Goal: Information Seeking & Learning: Learn about a topic

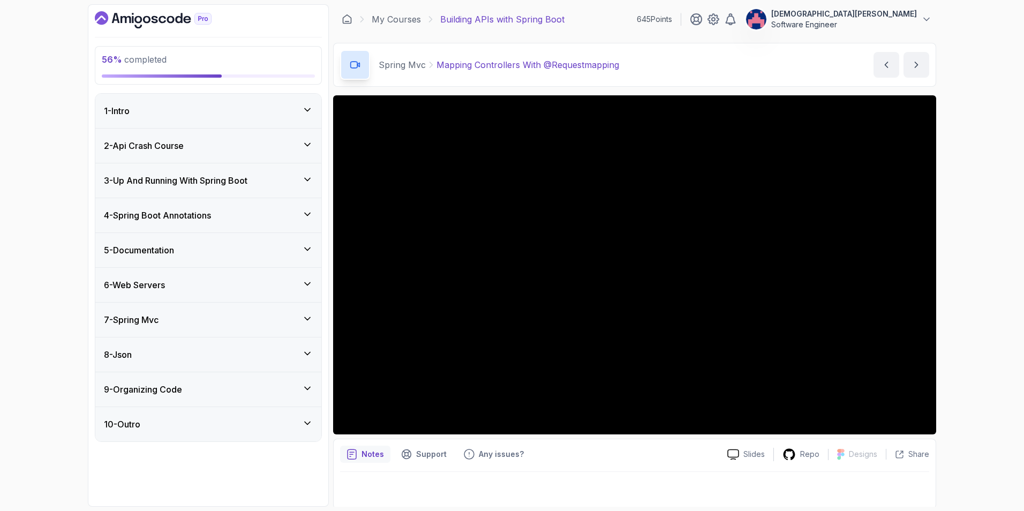
click at [229, 312] on div "7 - Spring Mvc" at bounding box center [208, 320] width 226 height 34
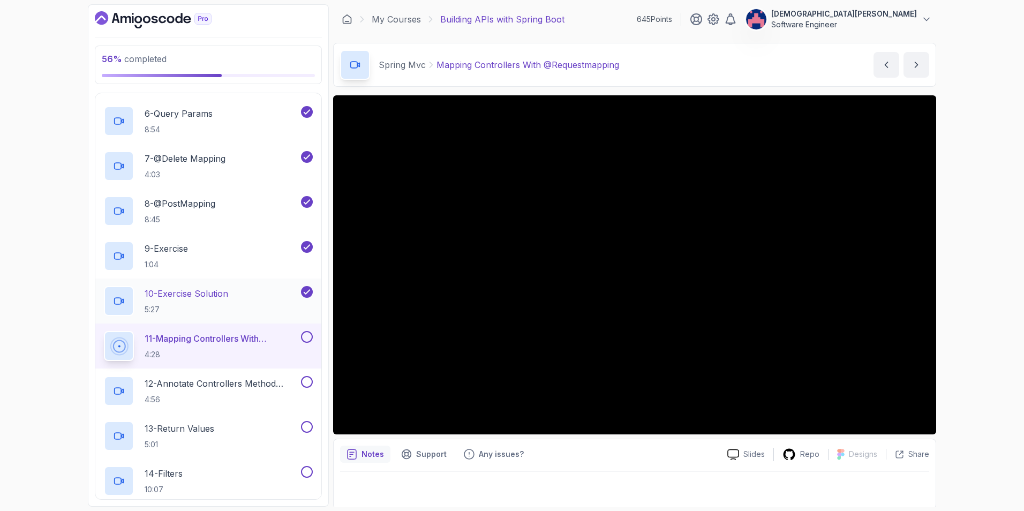
scroll to position [482, 0]
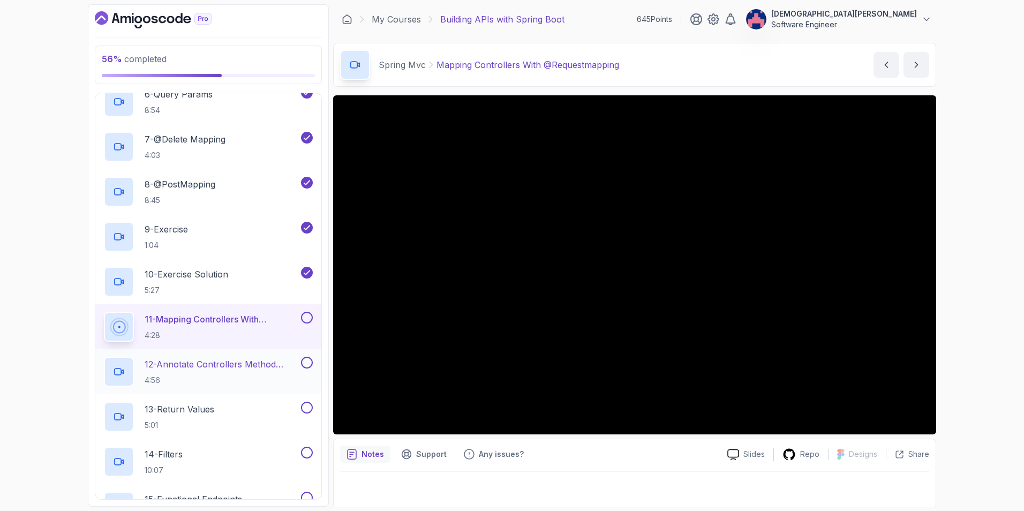
click at [214, 367] on p "12 - Annotate Controllers Method Arguments" at bounding box center [222, 364] width 154 height 13
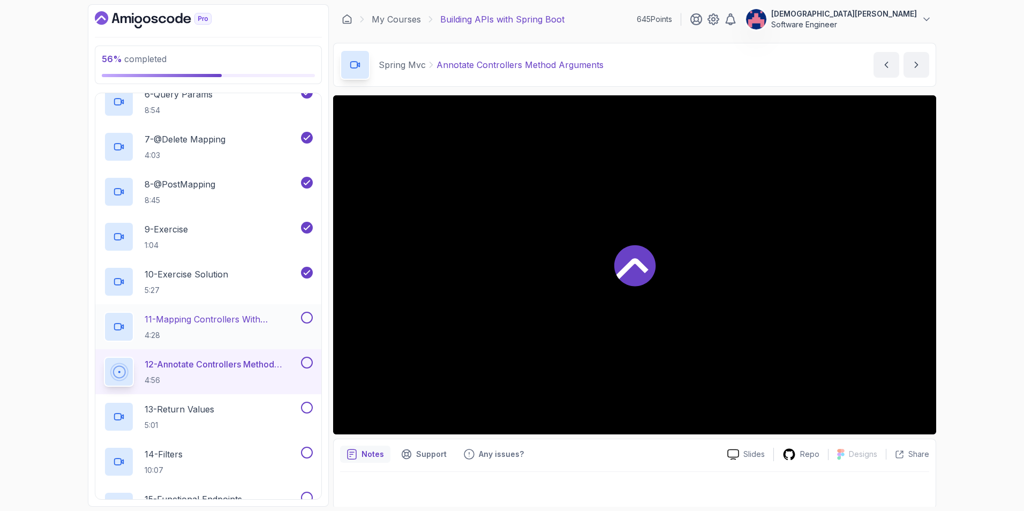
click at [217, 331] on p "4:28" at bounding box center [222, 335] width 154 height 11
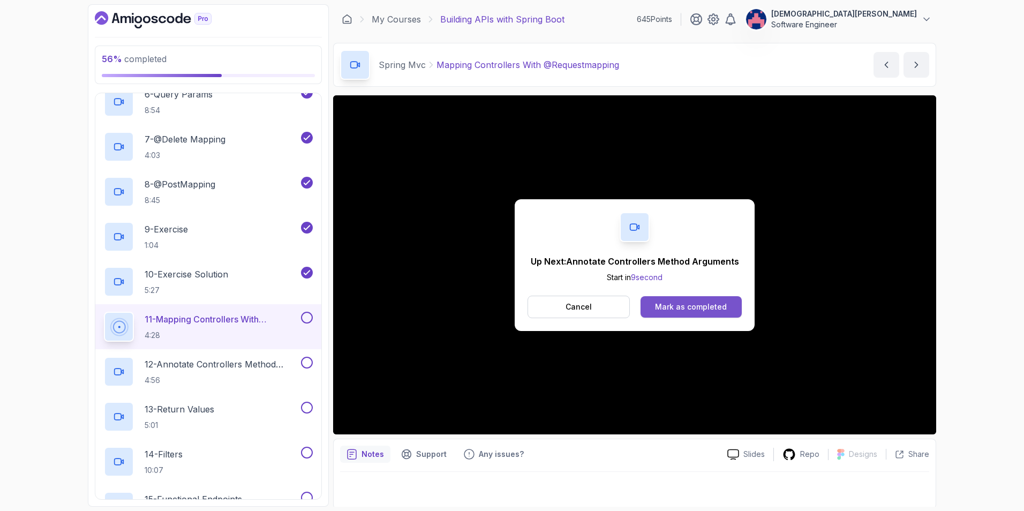
click at [690, 302] on div "Mark as completed" at bounding box center [691, 307] width 72 height 11
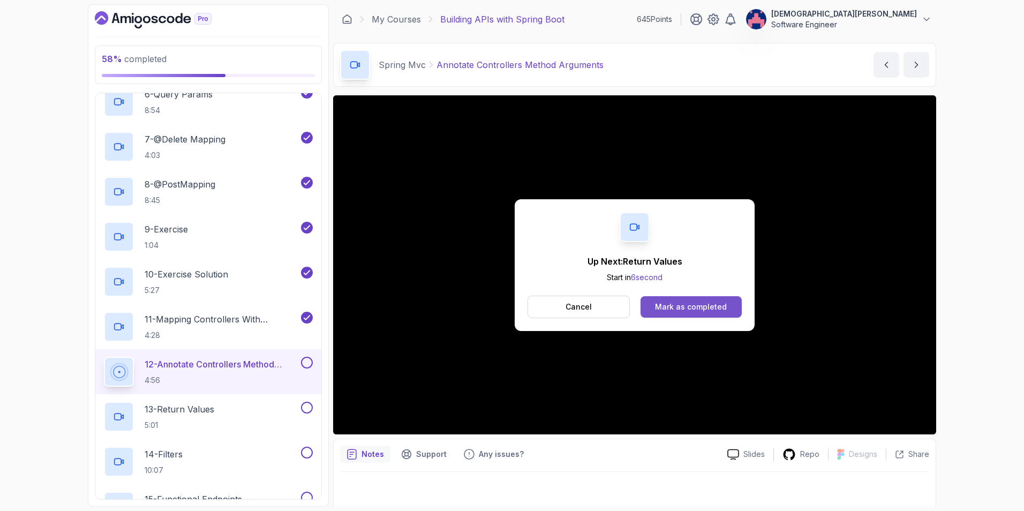
click at [687, 303] on div "Mark as completed" at bounding box center [691, 307] width 72 height 11
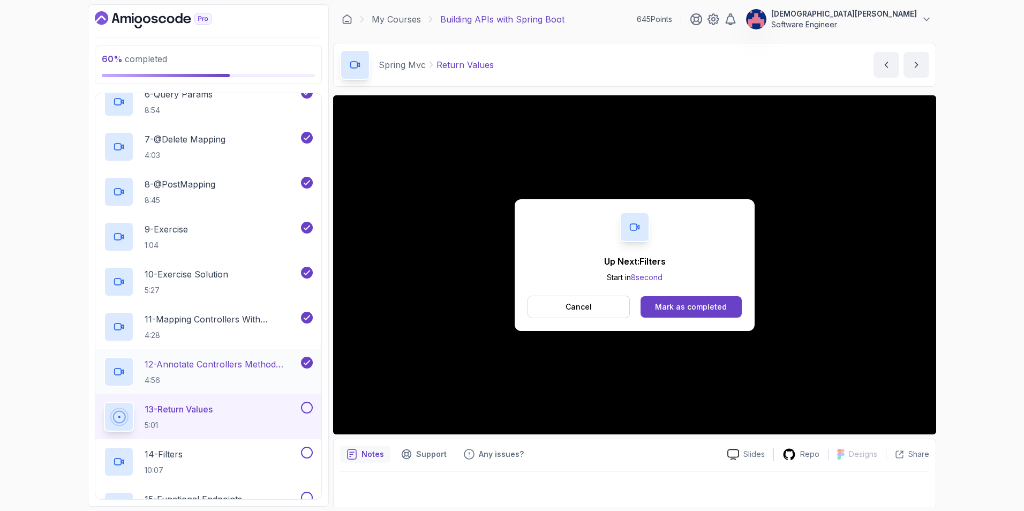
scroll to position [589, 0]
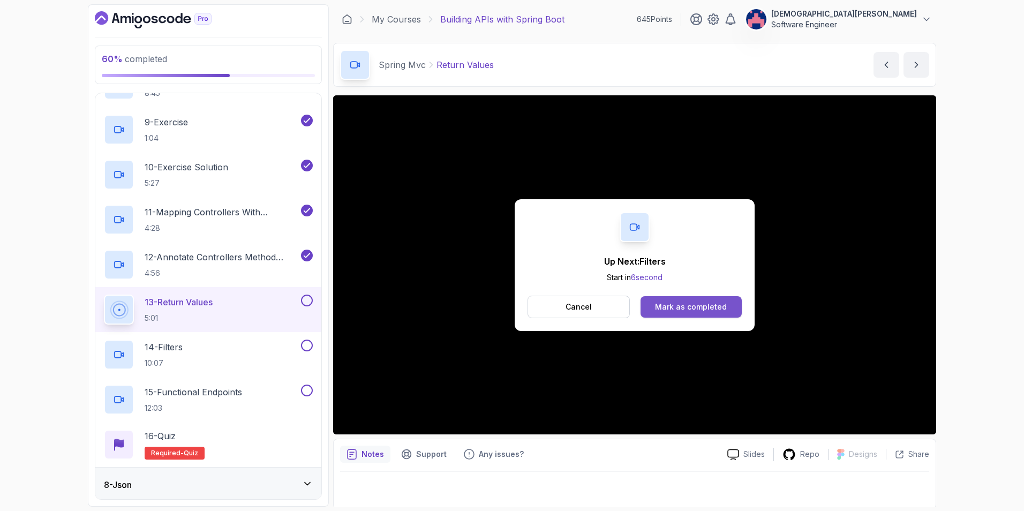
click at [679, 306] on div "Mark as completed" at bounding box center [691, 307] width 72 height 11
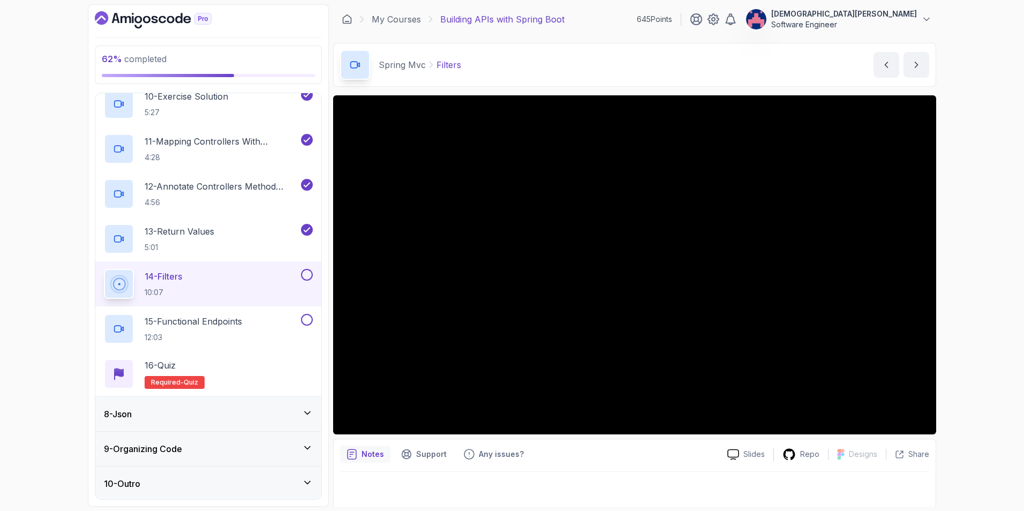
scroll to position [661, 0]
click at [310, 408] on icon at bounding box center [307, 411] width 11 height 11
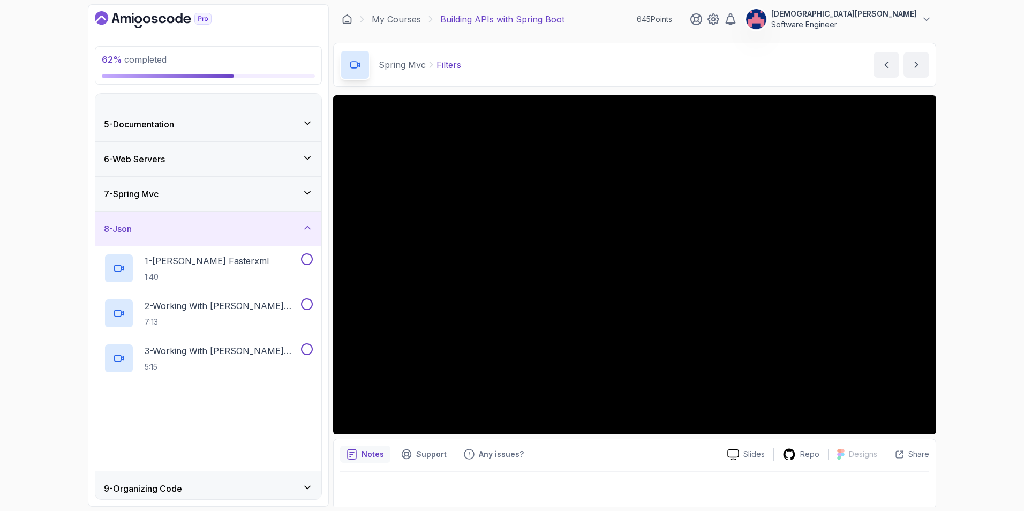
scroll to position [167, 0]
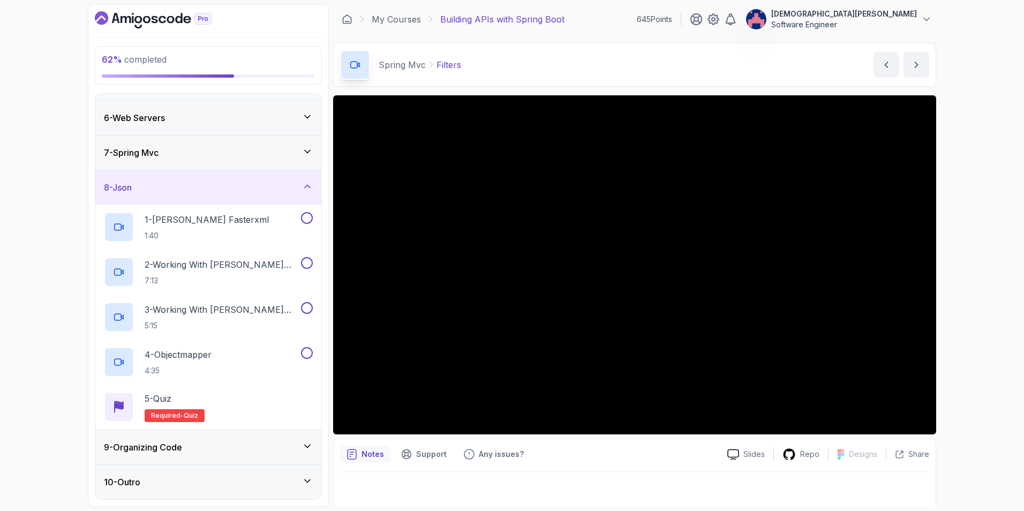
click at [297, 187] on div "8 - Json" at bounding box center [208, 187] width 209 height 13
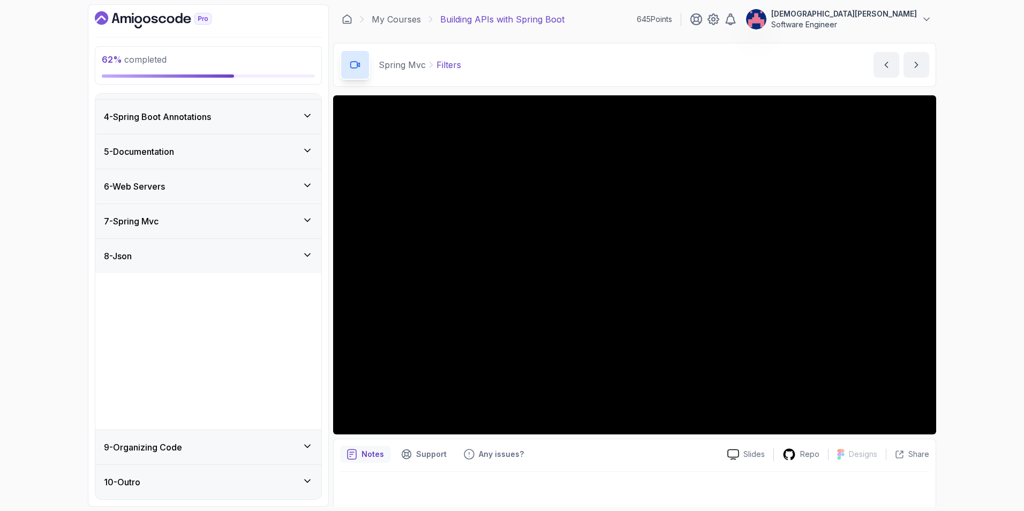
scroll to position [0, 0]
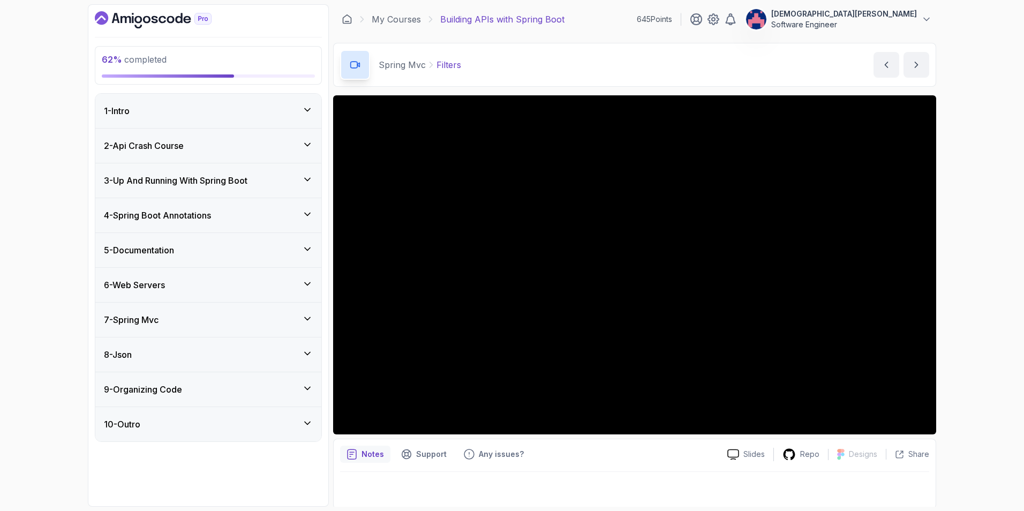
click at [296, 400] on div "9 - Organizing Code" at bounding box center [208, 389] width 226 height 34
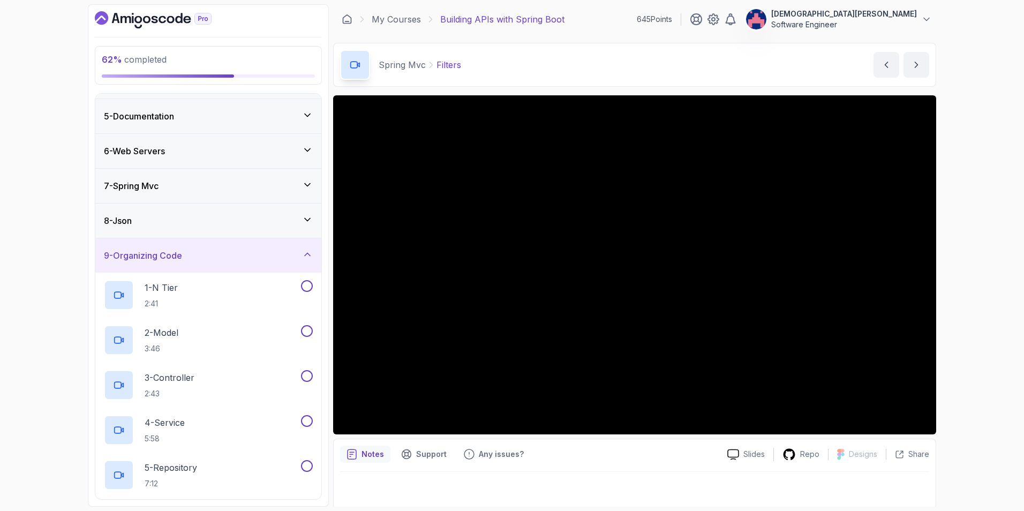
scroll to position [71, 0]
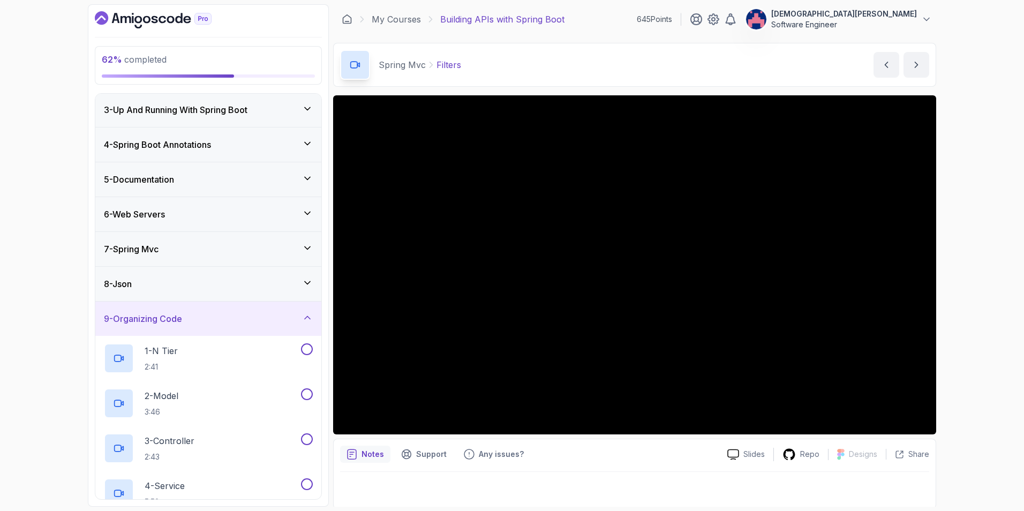
click at [305, 319] on icon at bounding box center [307, 317] width 11 height 11
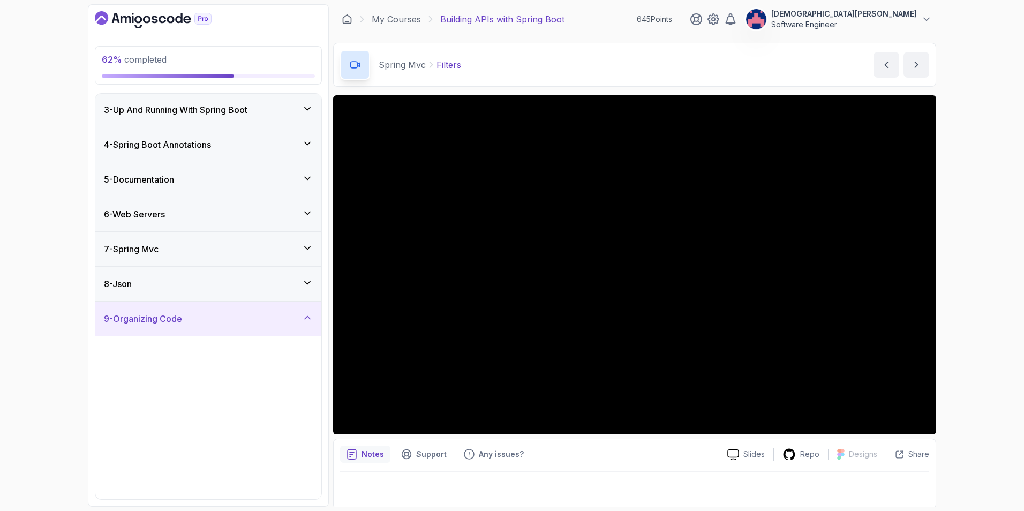
scroll to position [0, 0]
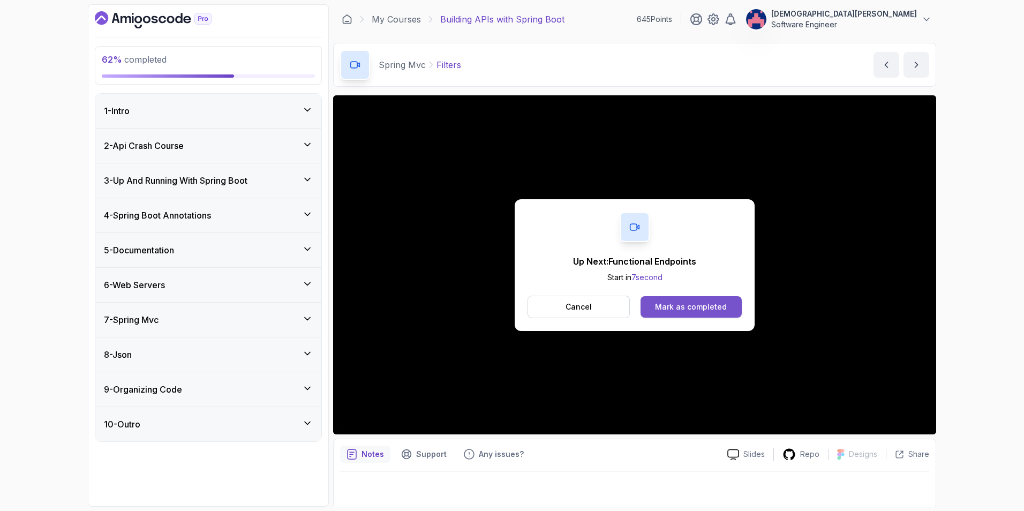
click at [683, 303] on div "Mark as completed" at bounding box center [691, 307] width 72 height 11
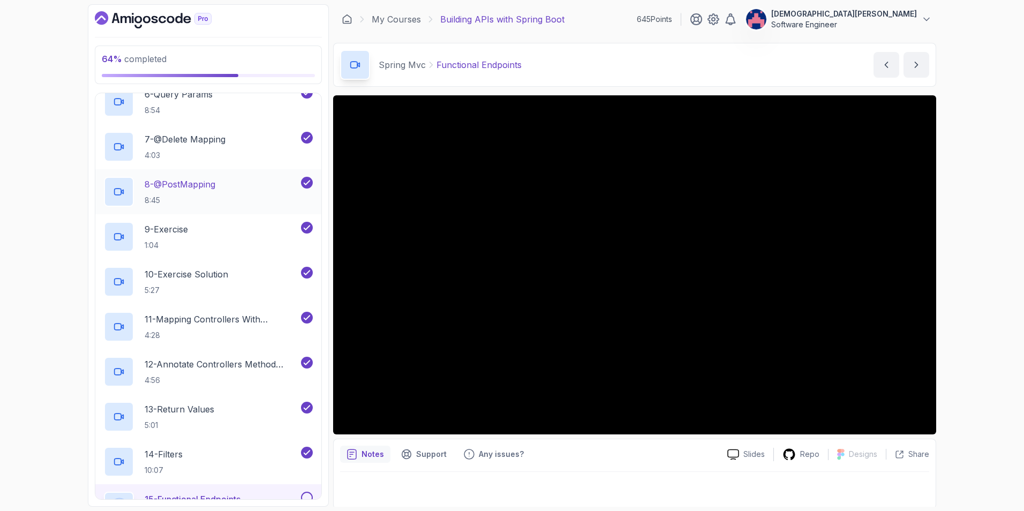
scroll to position [661, 0]
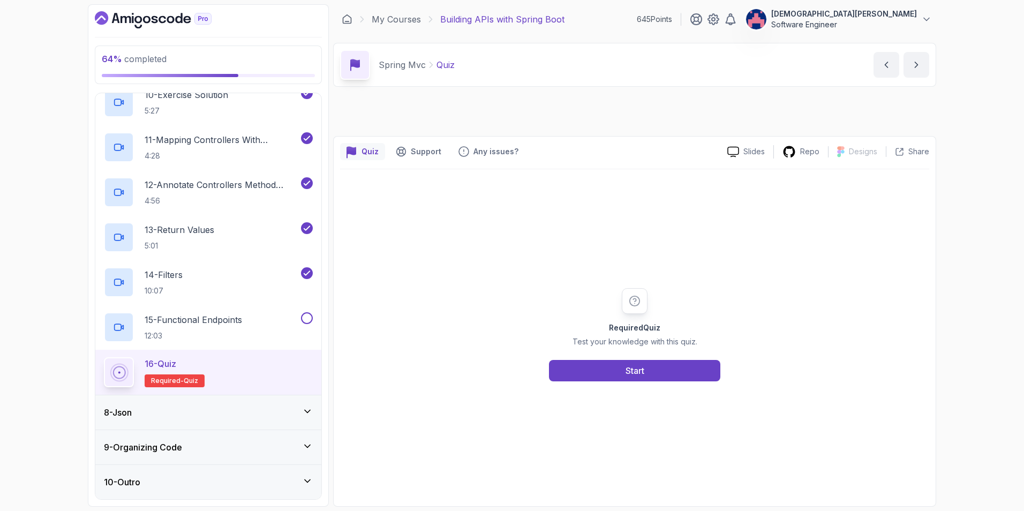
click at [696, 308] on div "Required Quiz Test your knowledge with this quiz. Start" at bounding box center [634, 334] width 589 height 330
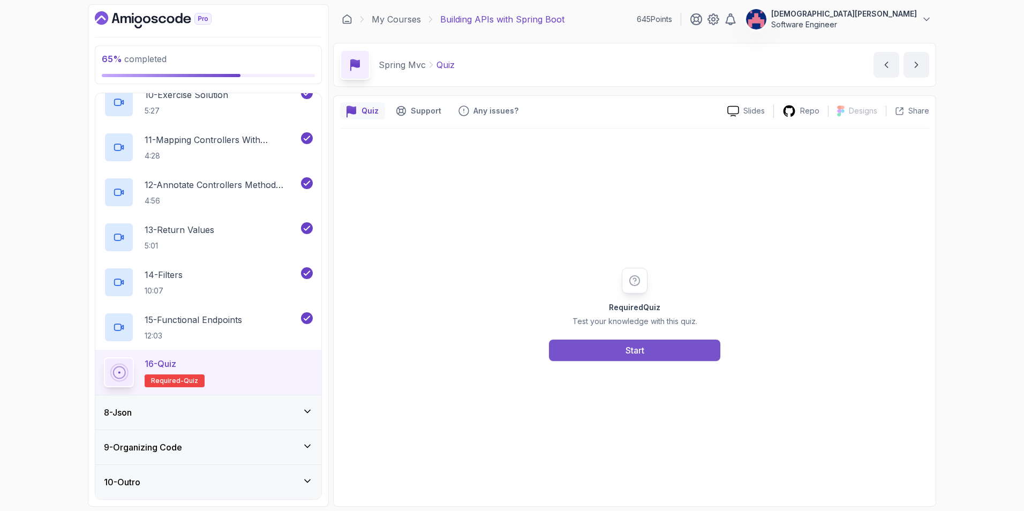
click at [658, 353] on button "Start" at bounding box center [634, 350] width 171 height 21
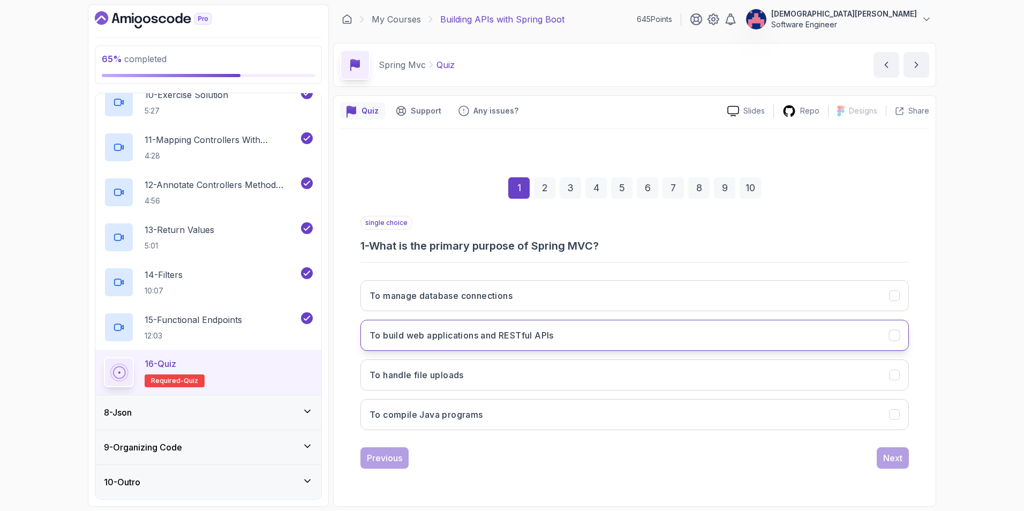
click at [566, 335] on button "To build web applications and RESTful APIs" at bounding box center [634, 335] width 548 height 31
click at [893, 458] on div "Next" at bounding box center [892, 457] width 19 height 13
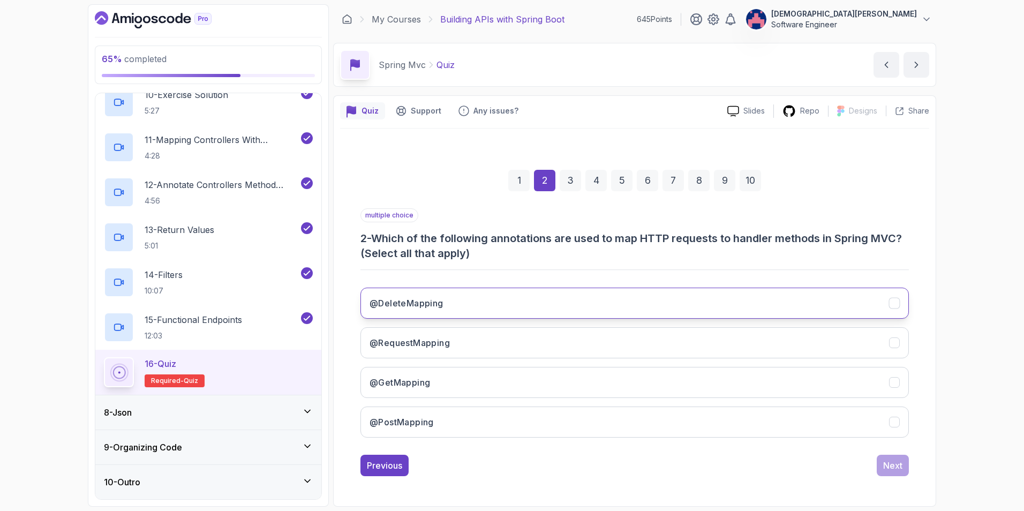
click at [487, 310] on button "@DeleteMapping" at bounding box center [634, 303] width 548 height 31
click at [479, 349] on button "@RequestMapping" at bounding box center [634, 342] width 548 height 31
click at [480, 375] on button "@GetMapping" at bounding box center [634, 382] width 548 height 31
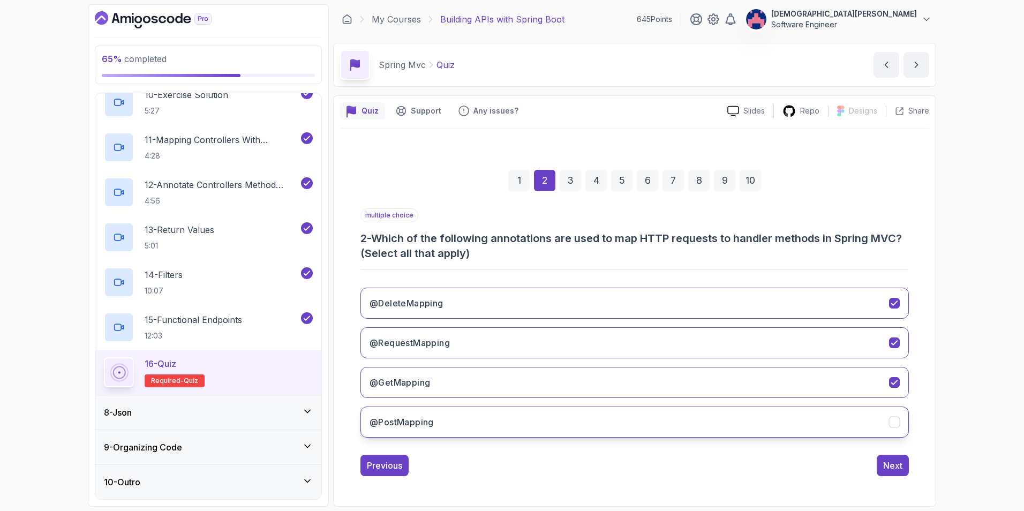
click at [487, 414] on button "@PostMapping" at bounding box center [634, 421] width 548 height 31
click at [493, 349] on button "@RequestMapping" at bounding box center [634, 342] width 548 height 31
click at [896, 461] on div "Next" at bounding box center [892, 465] width 19 height 13
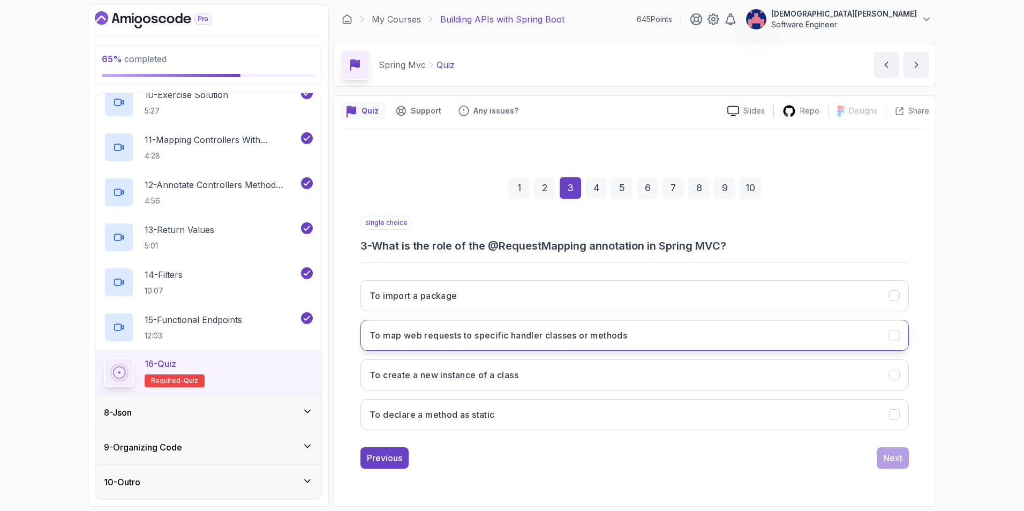
click at [756, 340] on button "To map web requests to specific handler classes or methods" at bounding box center [634, 335] width 548 height 31
click at [889, 458] on div "Next" at bounding box center [892, 457] width 19 height 13
click at [577, 326] on button "Using the @RequestParam annotation" at bounding box center [634, 335] width 548 height 31
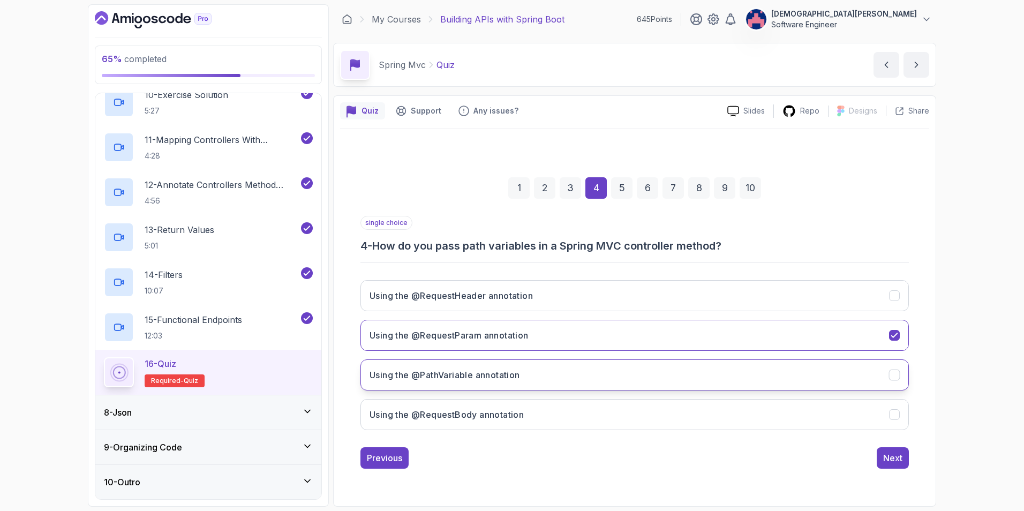
click at [563, 369] on button "Using the @PathVariable annotation" at bounding box center [634, 374] width 548 height 31
click at [901, 453] on div "Next" at bounding box center [892, 457] width 19 height 13
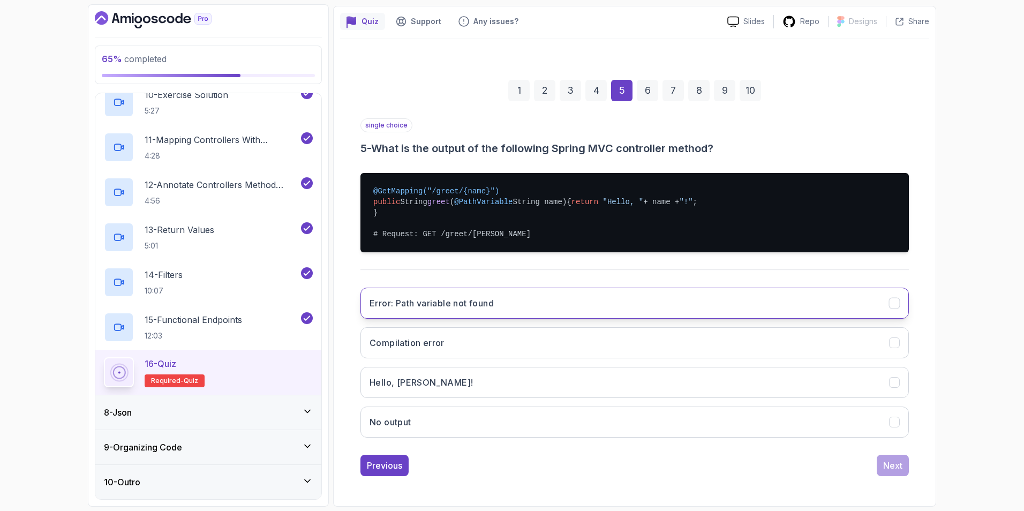
scroll to position [100, 0]
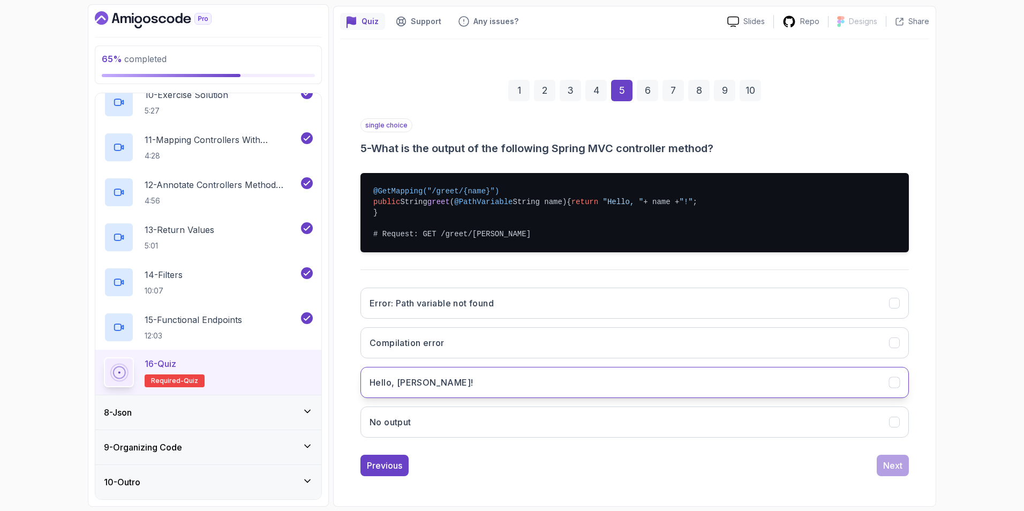
click at [580, 373] on button "Hello, [PERSON_NAME]!" at bounding box center [634, 382] width 548 height 31
click at [890, 457] on button "Next" at bounding box center [893, 465] width 32 height 21
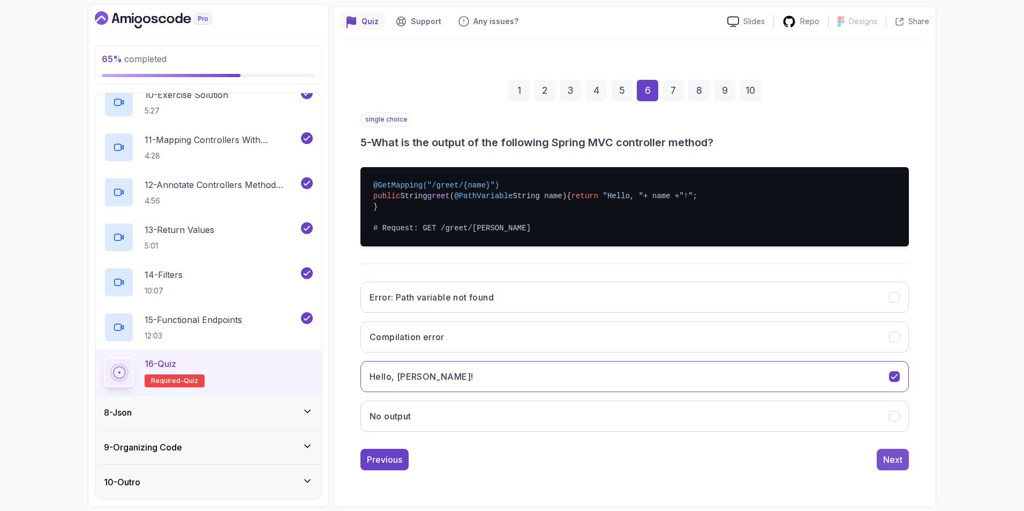
scroll to position [0, 0]
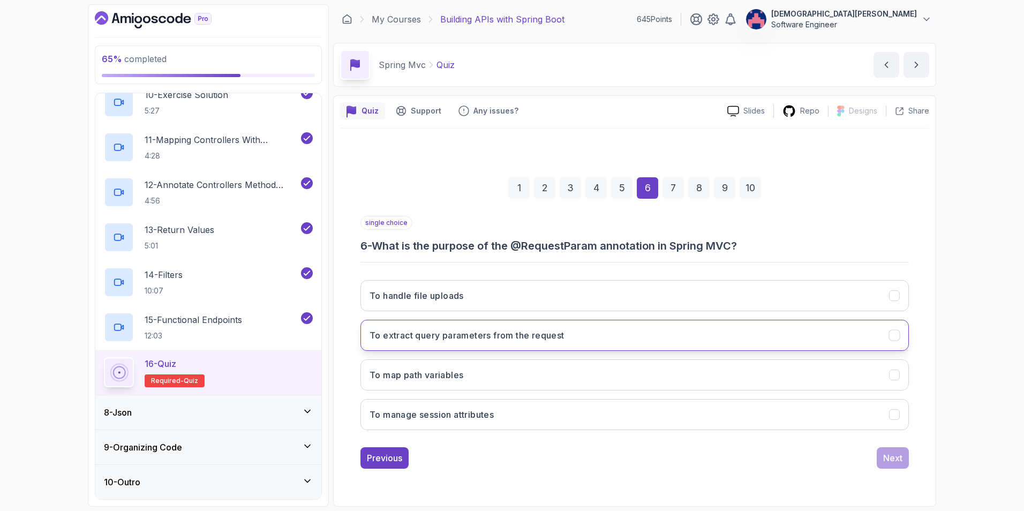
click at [761, 336] on button "To extract query parameters from the request" at bounding box center [634, 335] width 548 height 31
click at [891, 461] on div "Next" at bounding box center [892, 457] width 19 height 13
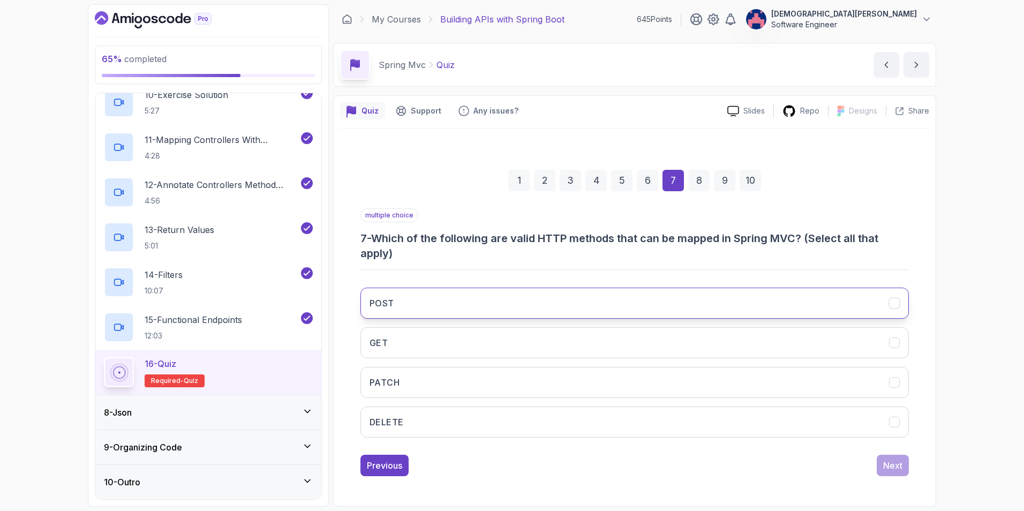
click at [727, 305] on button "POST" at bounding box center [634, 303] width 548 height 31
click at [717, 344] on button "GET" at bounding box center [634, 342] width 548 height 31
click at [730, 432] on button "DELETE" at bounding box center [634, 421] width 548 height 31
click at [892, 461] on div "Next" at bounding box center [892, 465] width 19 height 13
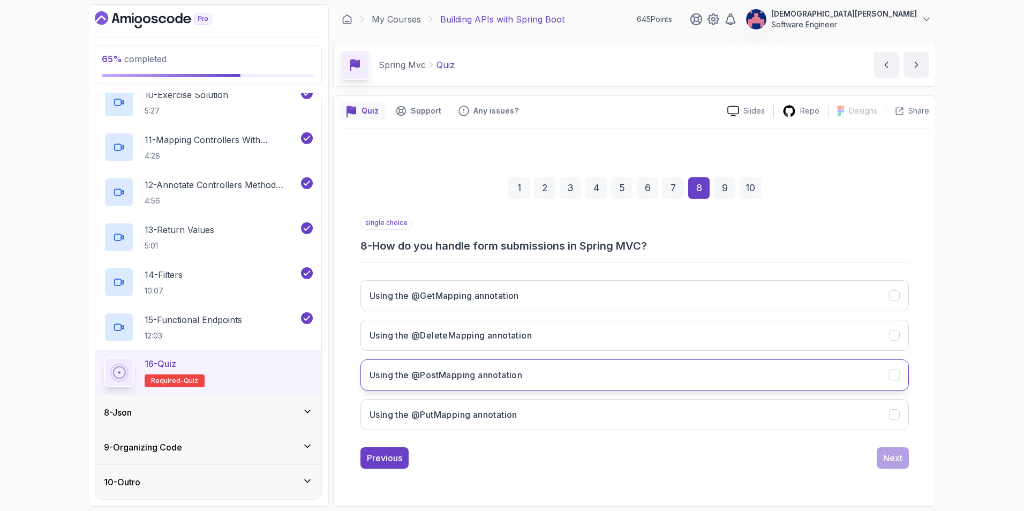
click at [661, 372] on button "Using the @PostMapping annotation" at bounding box center [634, 374] width 548 height 31
click at [891, 462] on div "Next" at bounding box center [892, 457] width 19 height 13
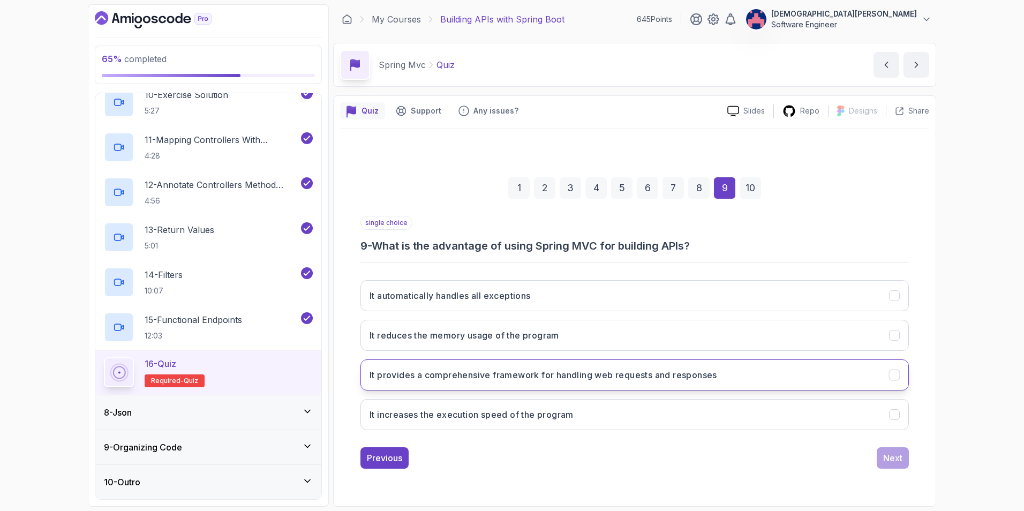
click at [704, 375] on h3 "It provides a comprehensive framework for handling web requests and responses" at bounding box center [544, 374] width 348 height 13
click at [895, 458] on div "Next" at bounding box center [892, 457] width 19 height 13
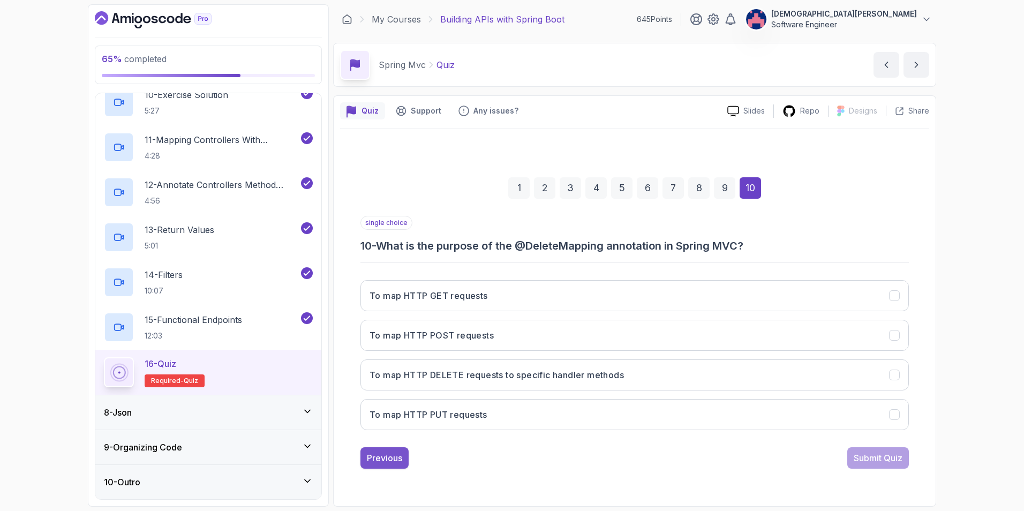
click at [375, 468] on button "Previous" at bounding box center [384, 457] width 48 height 21
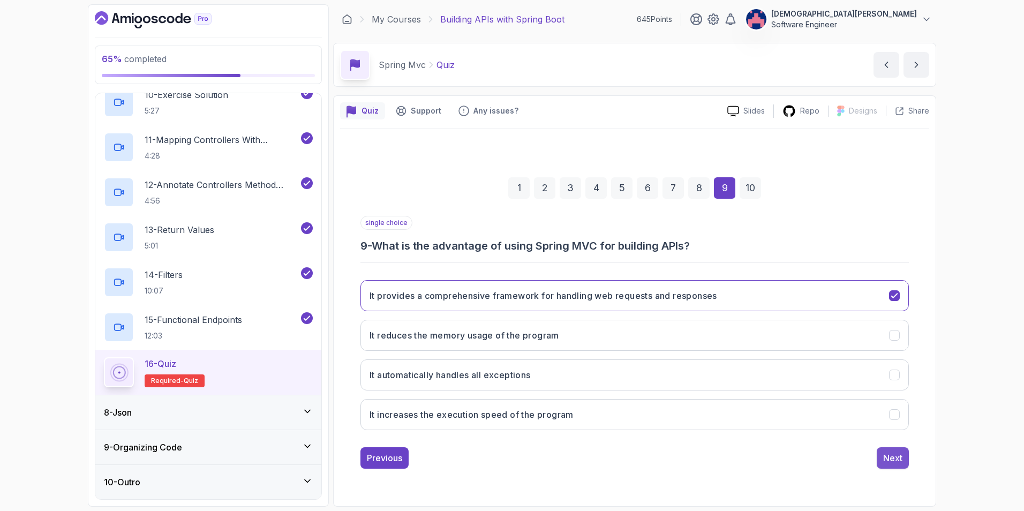
click at [888, 460] on div "Next" at bounding box center [892, 457] width 19 height 13
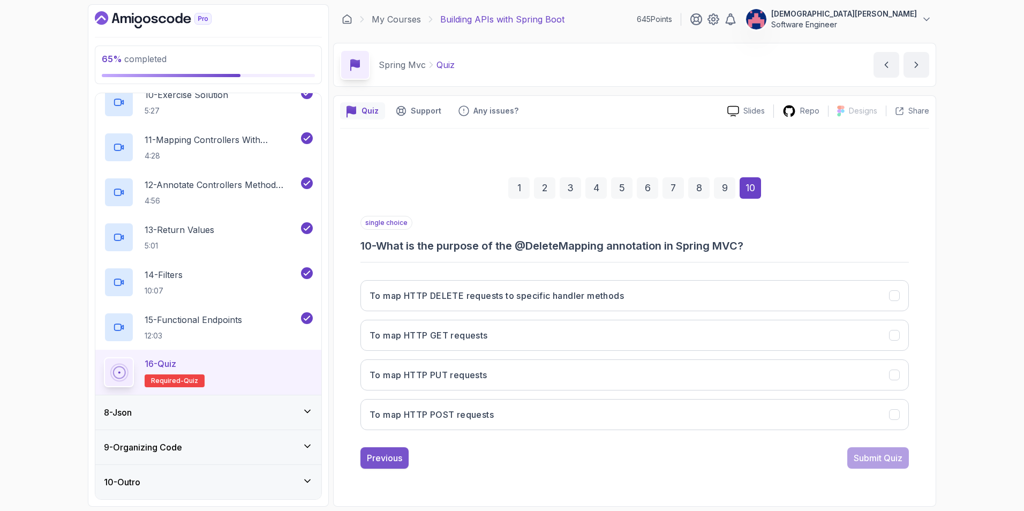
click at [385, 448] on button "Previous" at bounding box center [384, 457] width 48 height 21
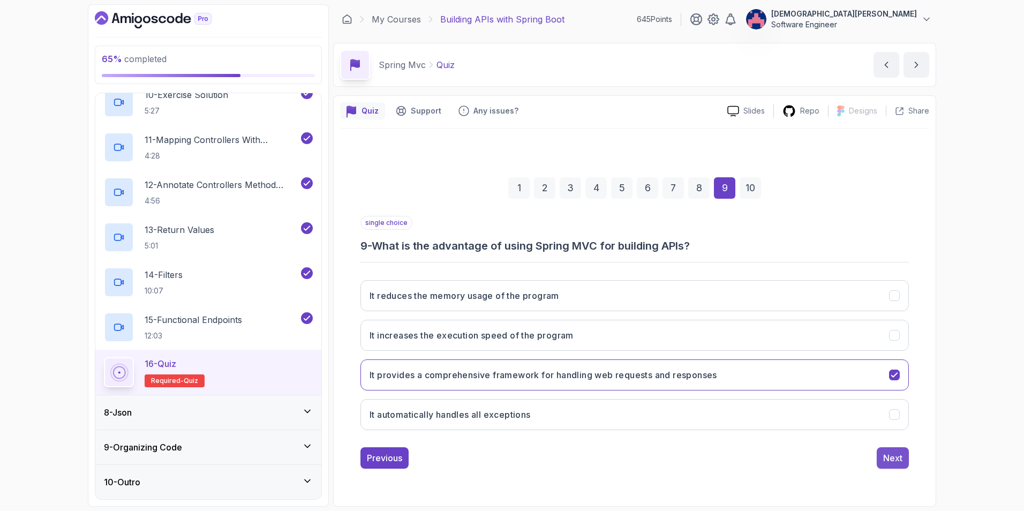
click at [895, 460] on div "Next" at bounding box center [892, 457] width 19 height 13
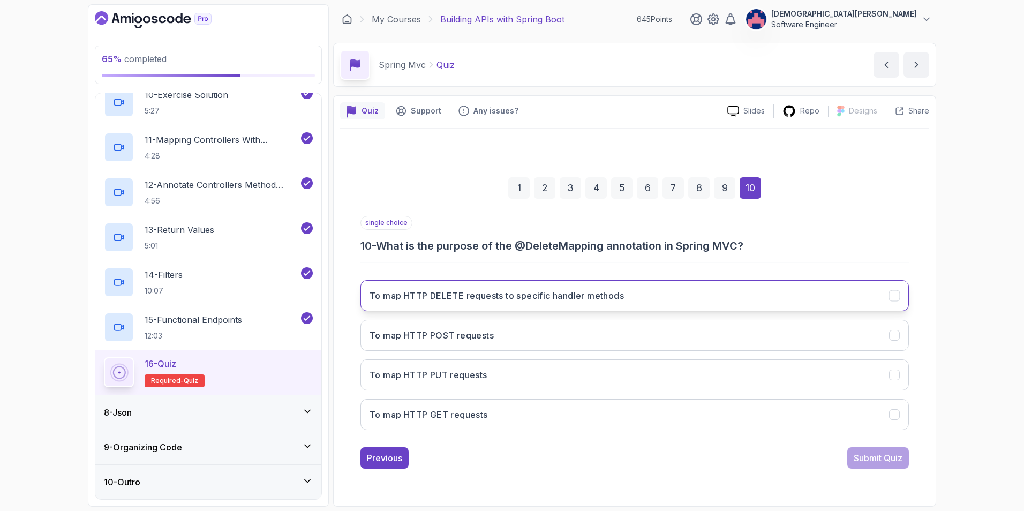
click at [635, 307] on button "To map HTTP DELETE requests to specific handler methods" at bounding box center [634, 295] width 548 height 31
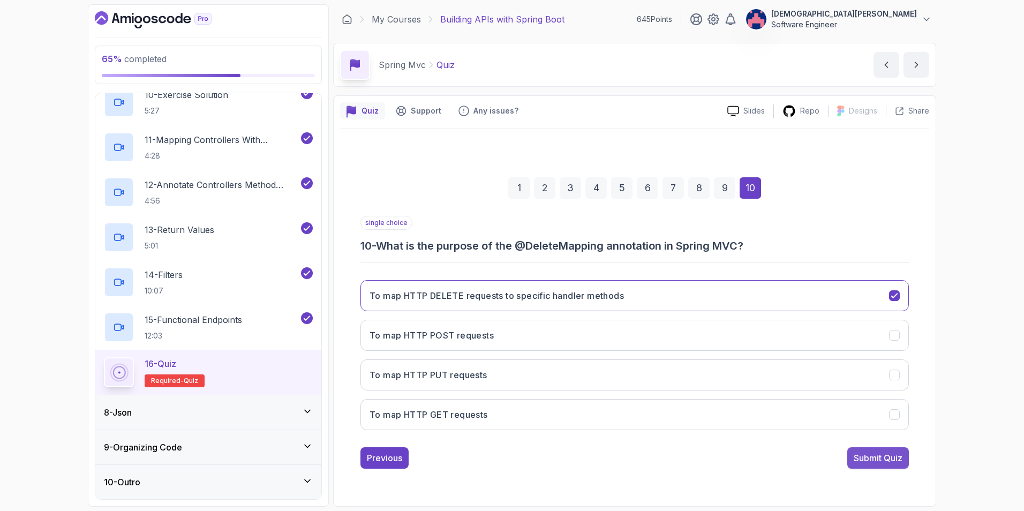
click at [876, 462] on div "Submit Quiz" at bounding box center [878, 457] width 49 height 13
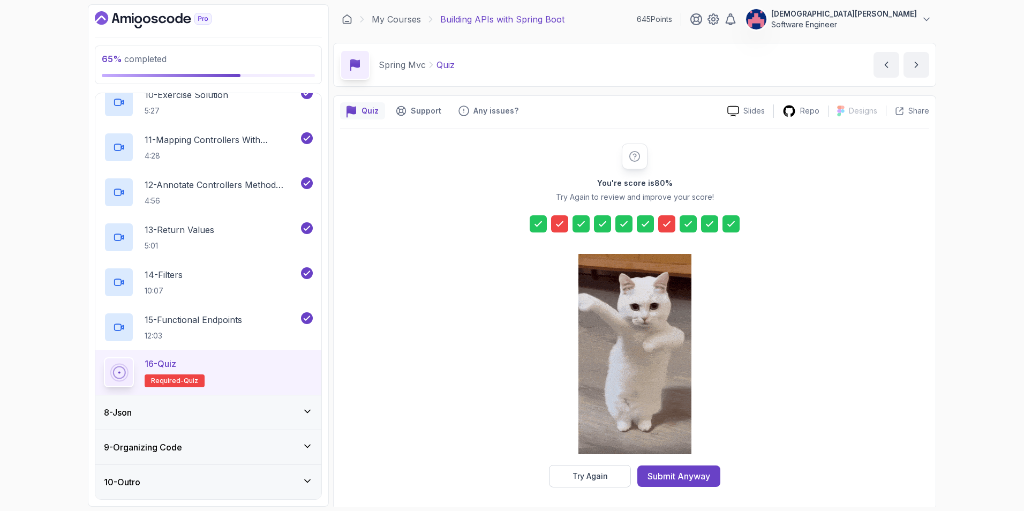
click at [560, 228] on icon at bounding box center [559, 224] width 11 height 11
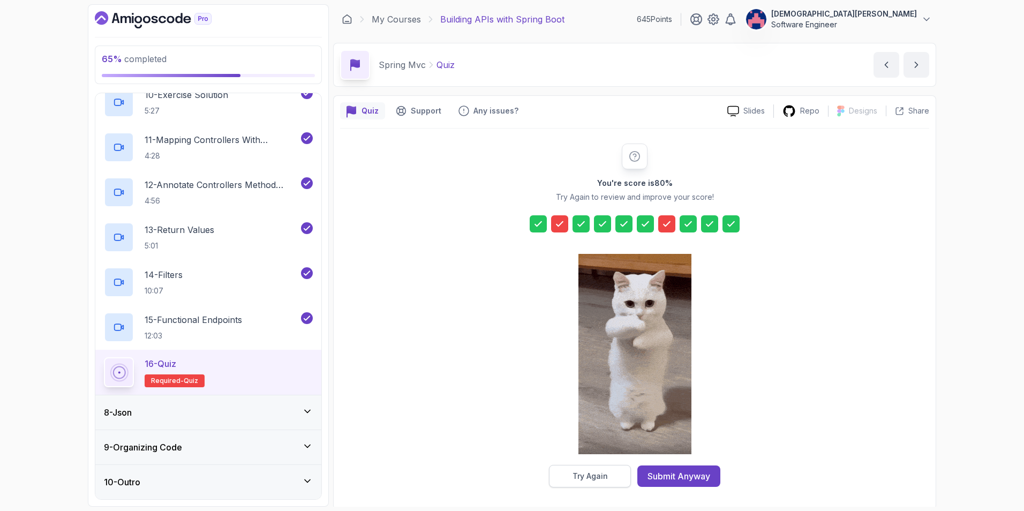
click at [615, 474] on button "Try Again" at bounding box center [590, 476] width 82 height 22
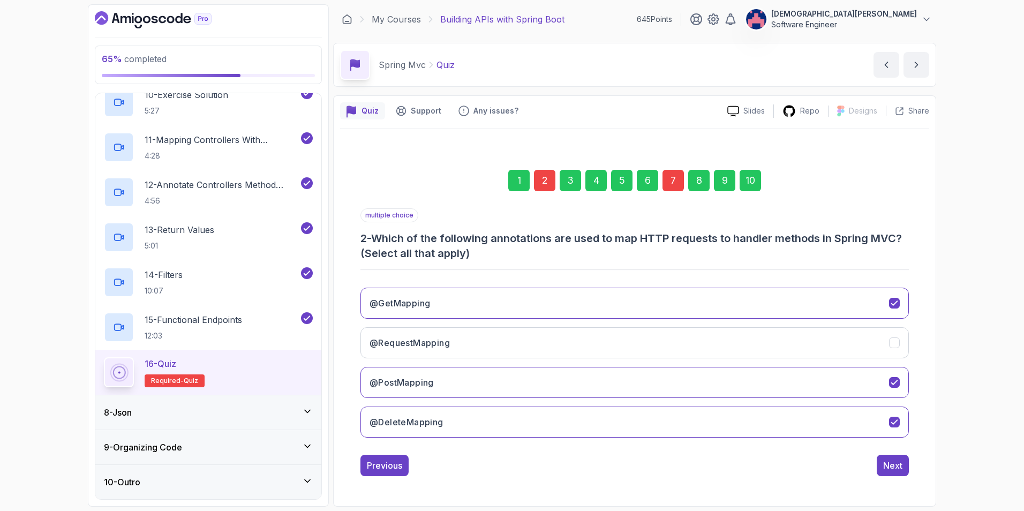
click at [542, 176] on div "2" at bounding box center [544, 180] width 21 height 21
click at [894, 338] on icon "@RequestMapping" at bounding box center [895, 342] width 10 height 10
click at [668, 178] on div "7" at bounding box center [672, 180] width 21 height 21
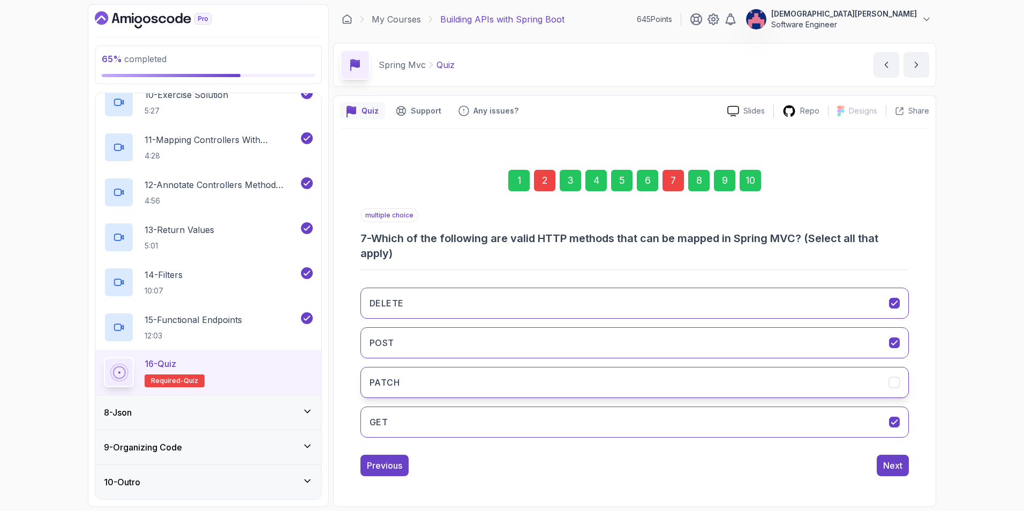
click at [898, 383] on icon "PATCH" at bounding box center [895, 382] width 10 height 10
click at [892, 473] on button "Next" at bounding box center [893, 465] width 32 height 21
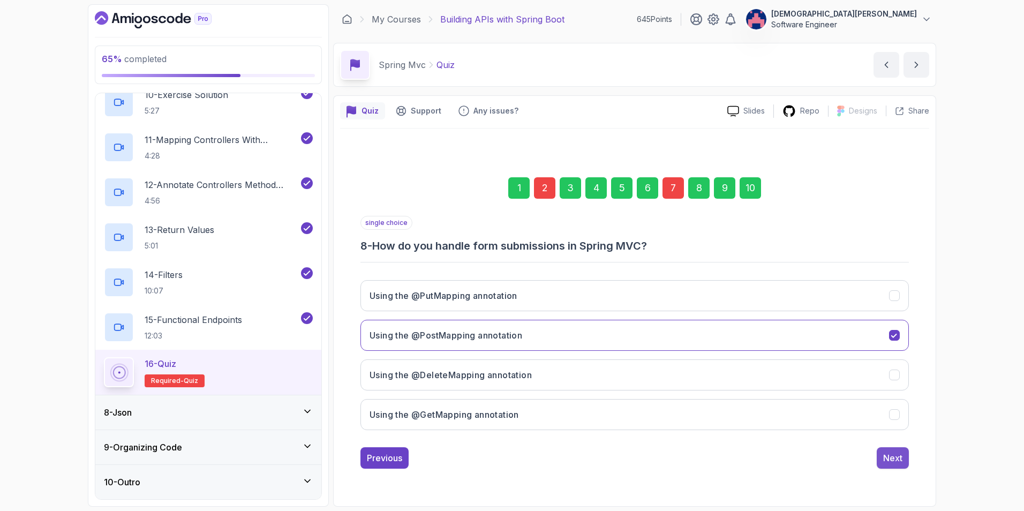
click at [893, 466] on button "Next" at bounding box center [893, 457] width 32 height 21
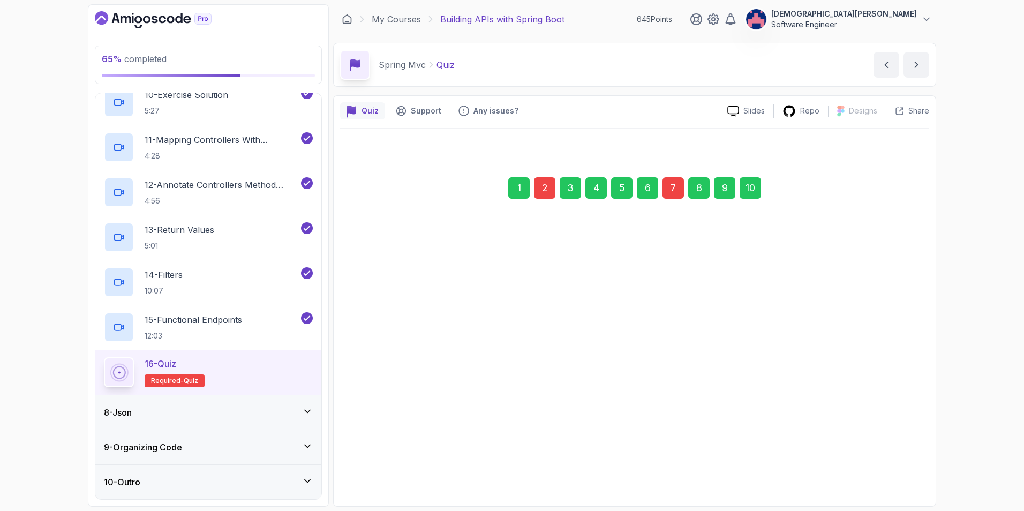
click at [892, 460] on div "Next" at bounding box center [892, 456] width 19 height 13
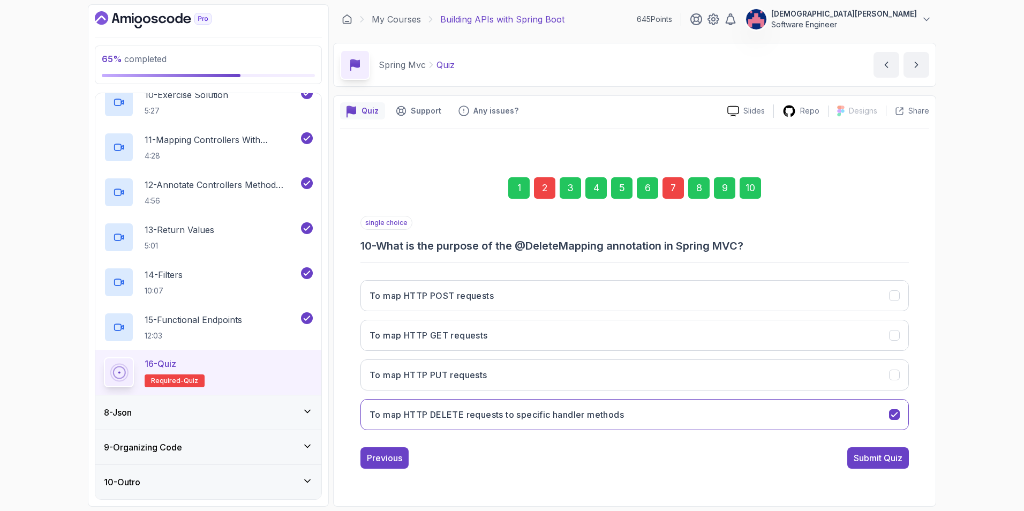
click at [892, 460] on div "Submit Quiz" at bounding box center [878, 457] width 49 height 13
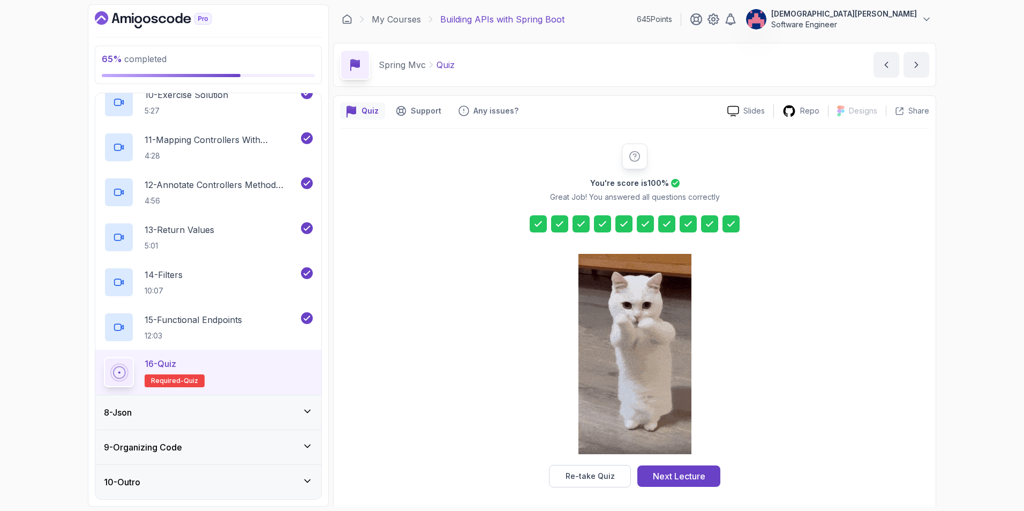
scroll to position [3, 0]
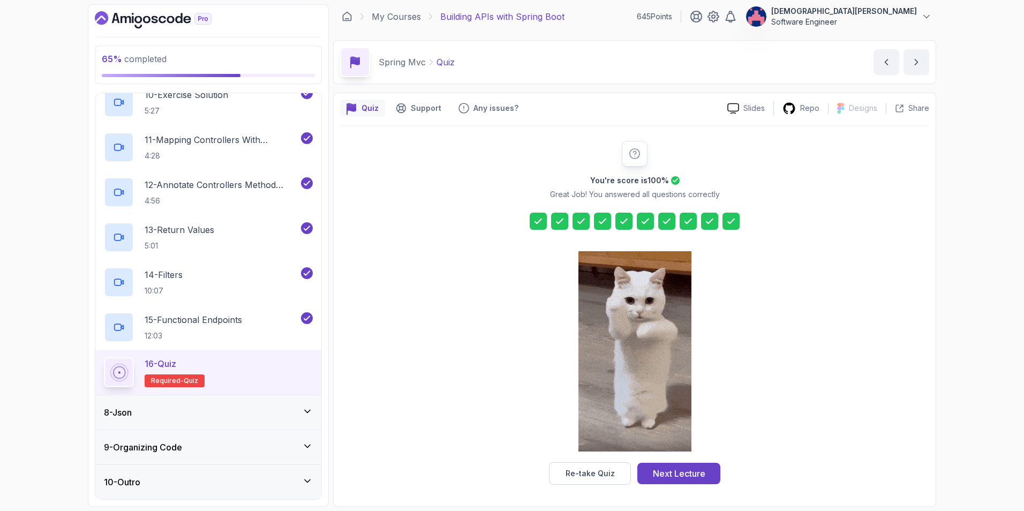
click at [312, 414] on icon at bounding box center [307, 411] width 11 height 11
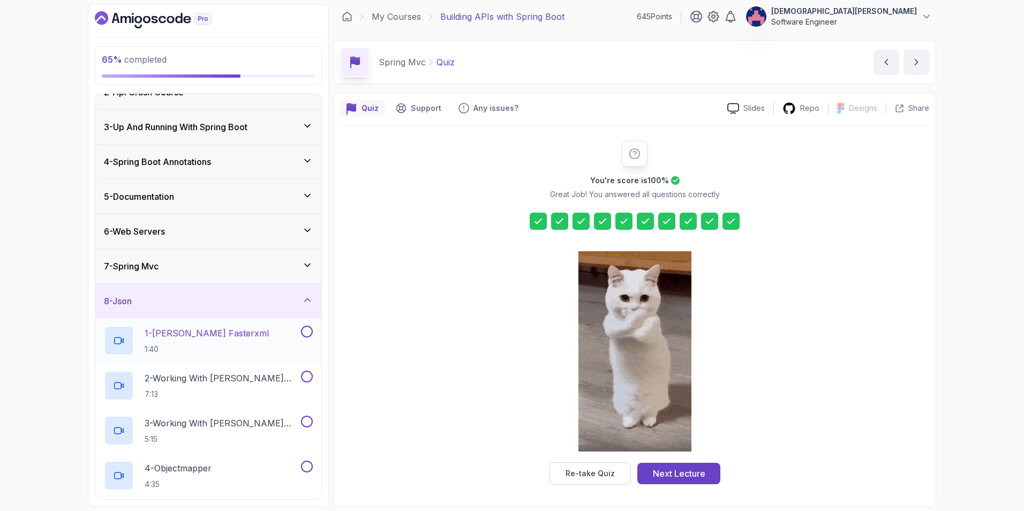
scroll to position [0, 0]
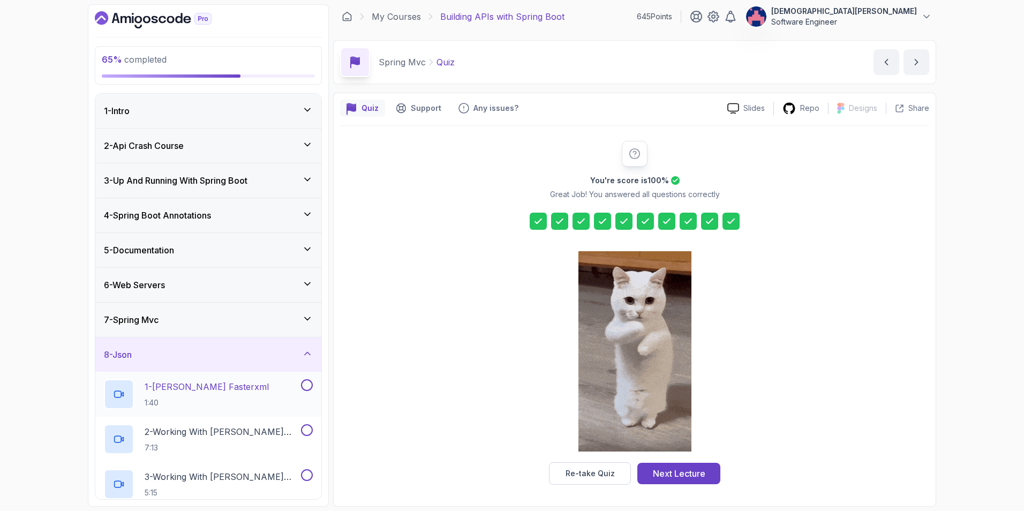
click at [250, 391] on div "1 - [PERSON_NAME] Fasterxml 1:40" at bounding box center [201, 394] width 195 height 30
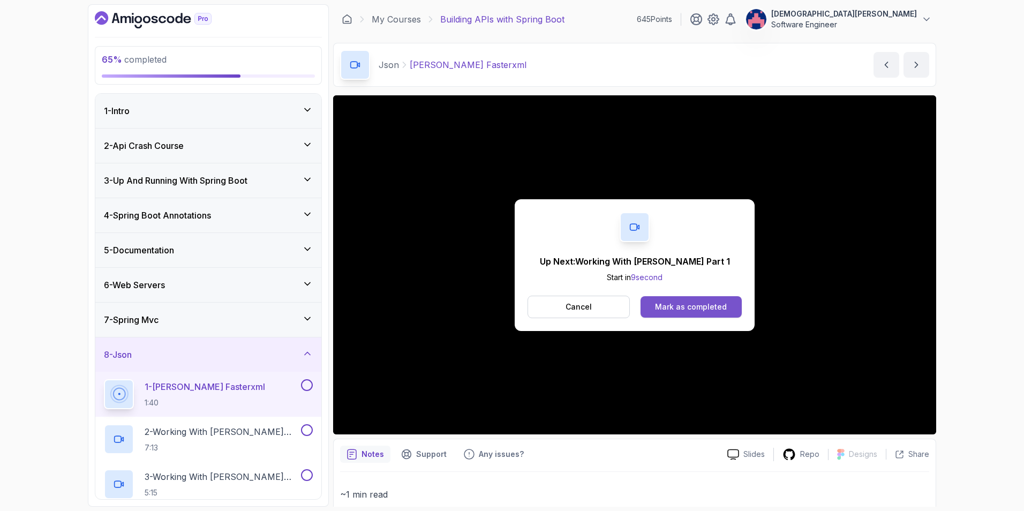
click at [670, 306] on div "Mark as completed" at bounding box center [691, 307] width 72 height 11
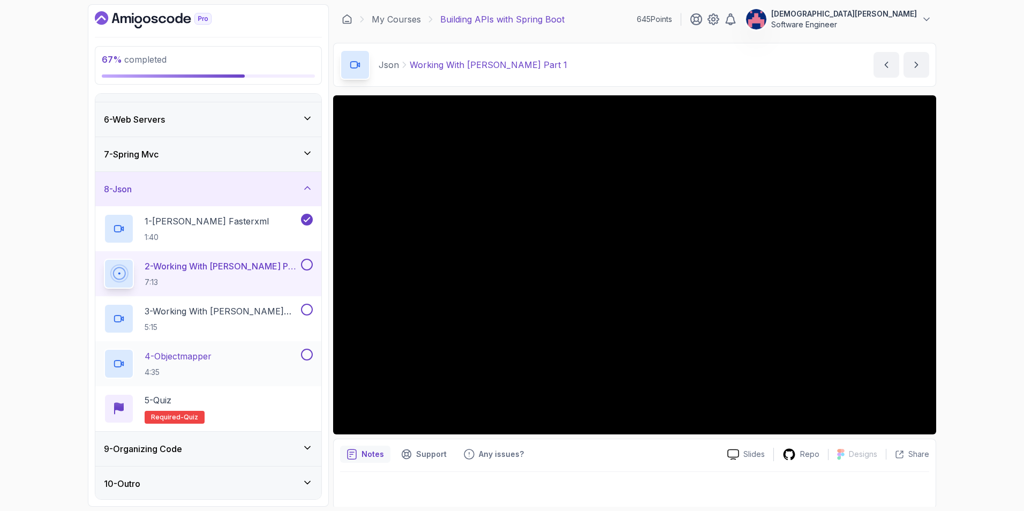
scroll to position [167, 0]
click at [273, 452] on div "9 - Organizing Code" at bounding box center [208, 447] width 209 height 13
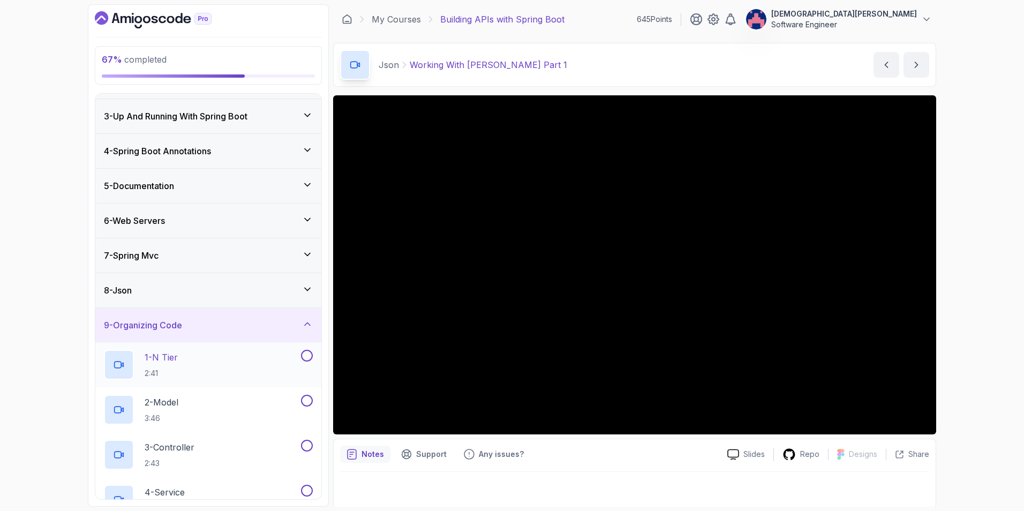
scroll to position [54, 0]
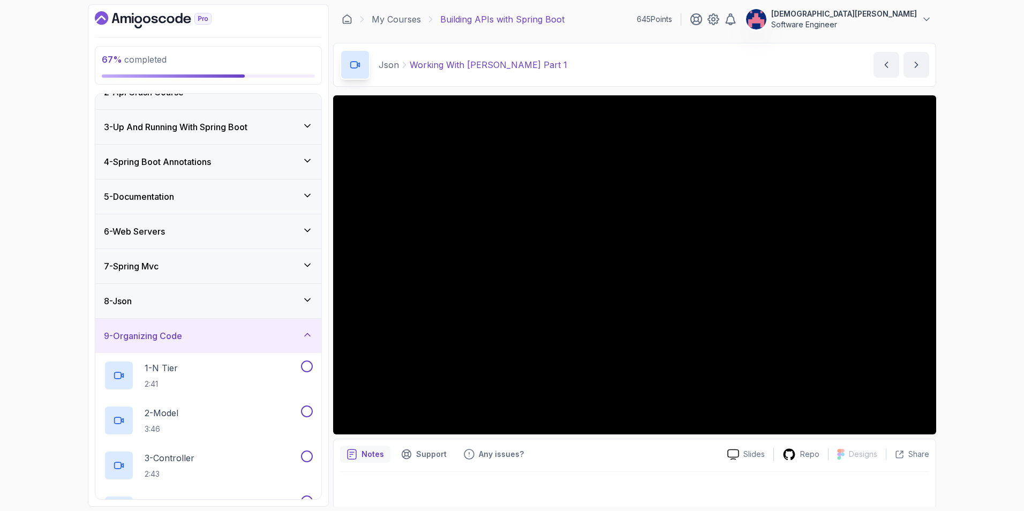
click at [303, 325] on div "9 - Organizing Code" at bounding box center [208, 336] width 226 height 34
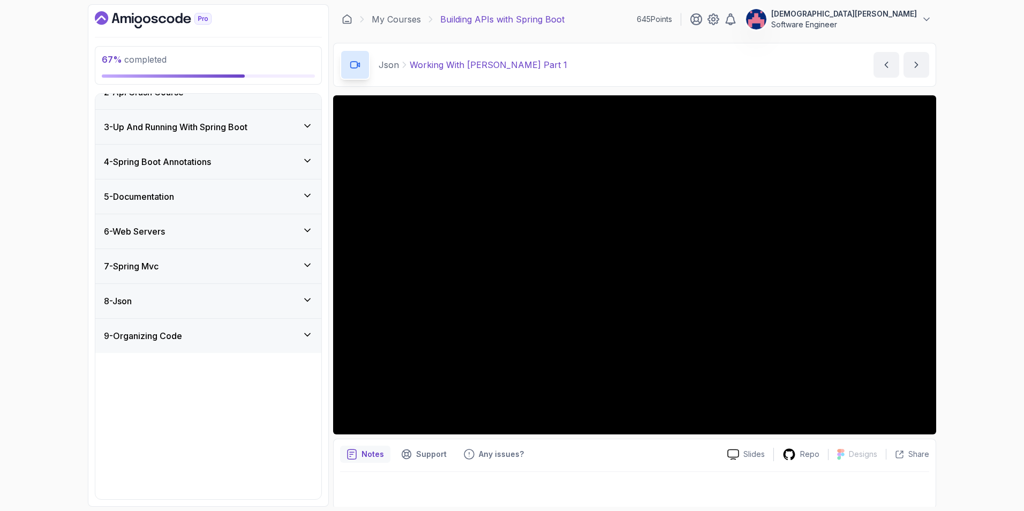
scroll to position [0, 0]
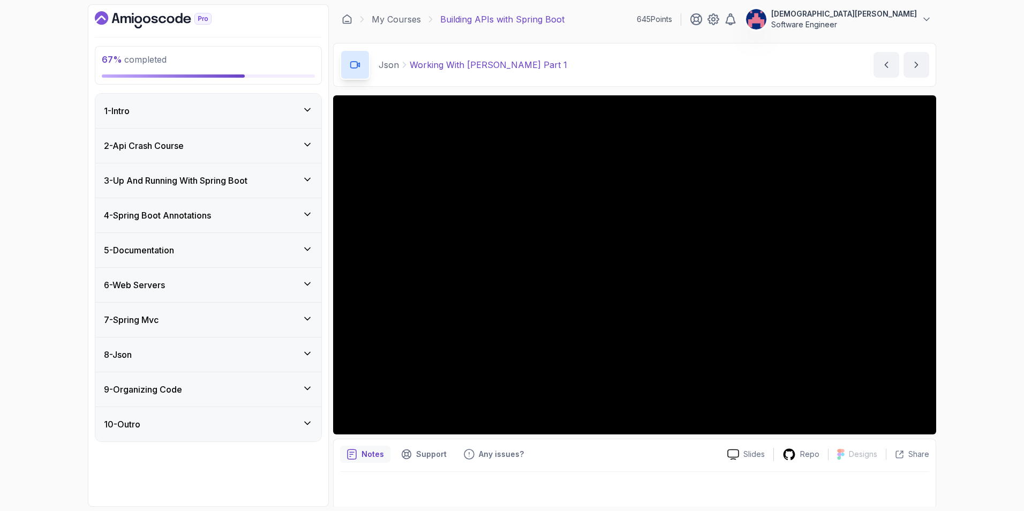
click at [290, 419] on div "10 - Outro" at bounding box center [208, 424] width 209 height 13
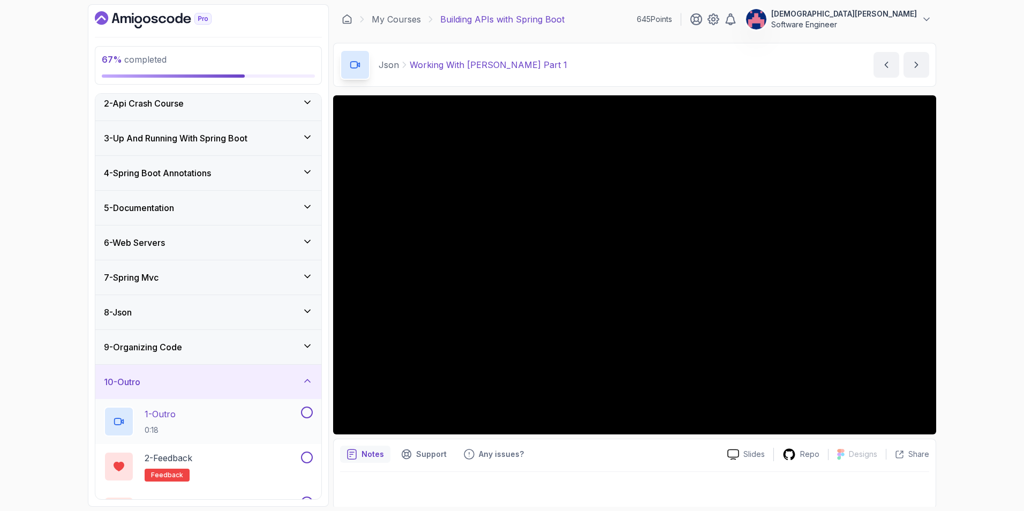
scroll to position [24, 0]
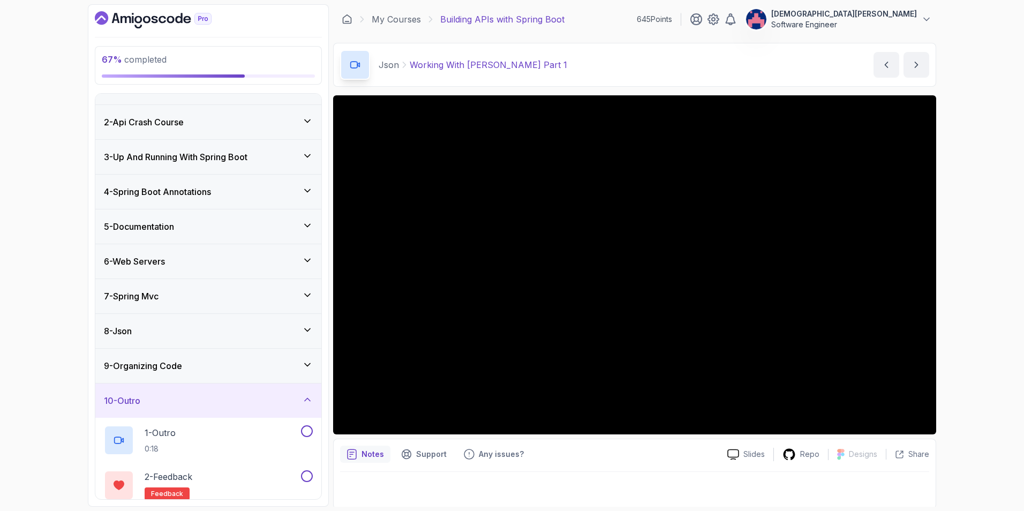
click at [291, 397] on div "10 - Outro" at bounding box center [208, 400] width 209 height 13
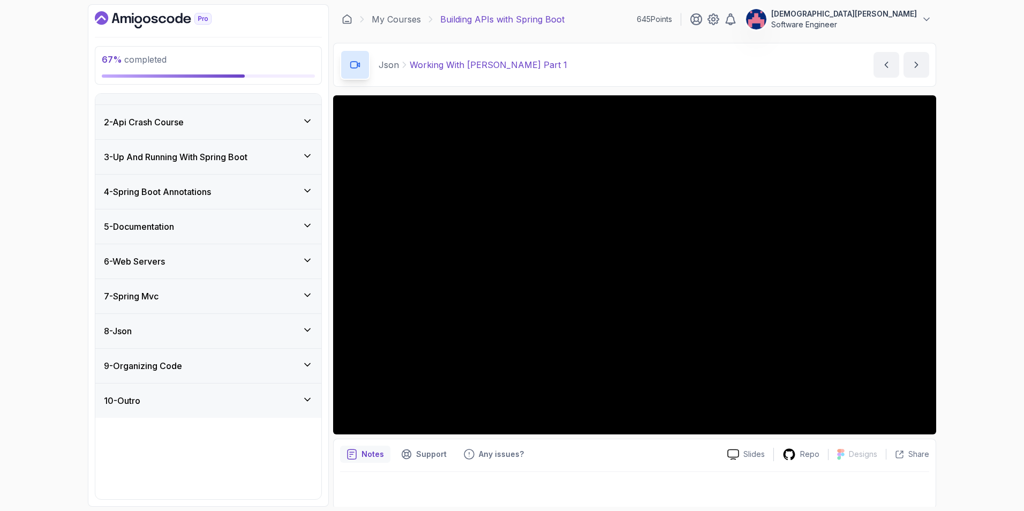
scroll to position [0, 0]
